Goal: Information Seeking & Learning: Check status

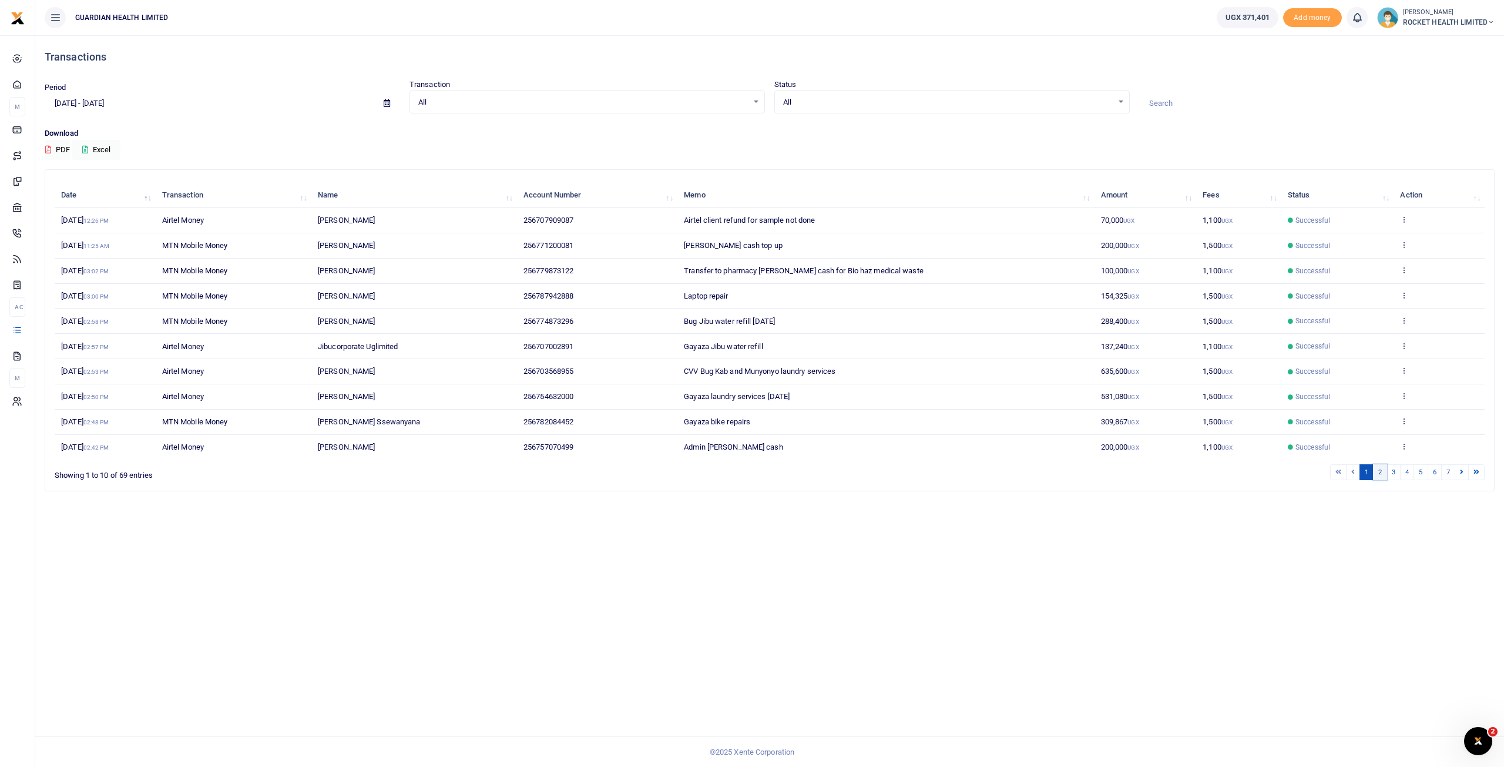
click at [1383, 469] on link "2" at bounding box center [1380, 472] width 14 height 16
click at [1397, 466] on link "3" at bounding box center [1393, 472] width 14 height 16
click at [1408, 469] on link "4" at bounding box center [1407, 472] width 14 height 16
click at [1424, 469] on link "5" at bounding box center [1420, 472] width 14 height 16
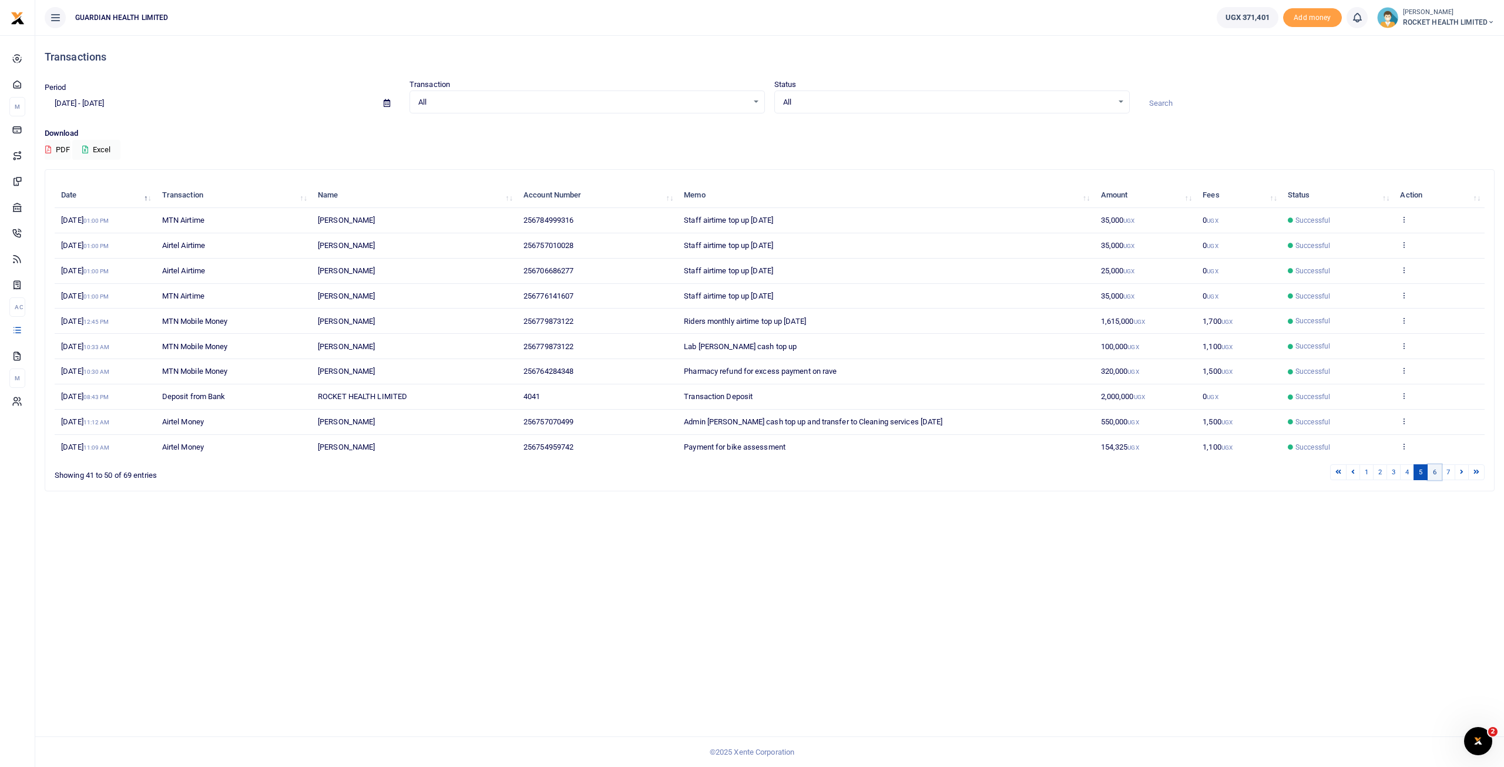
click at [1436, 471] on link "6" at bounding box center [1435, 472] width 14 height 16
